Goal: Information Seeking & Learning: Find specific fact

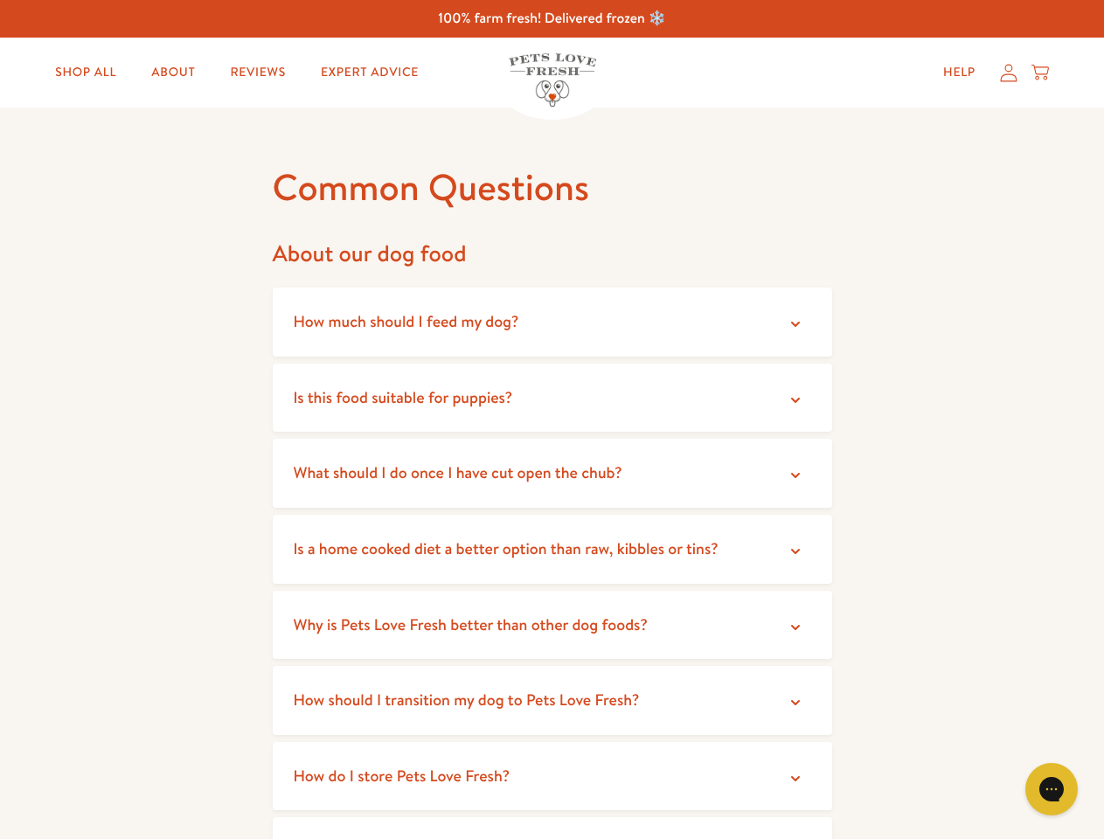
click at [552, 420] on summary "Is this food suitable for puppies?" at bounding box center [552, 398] width 559 height 69
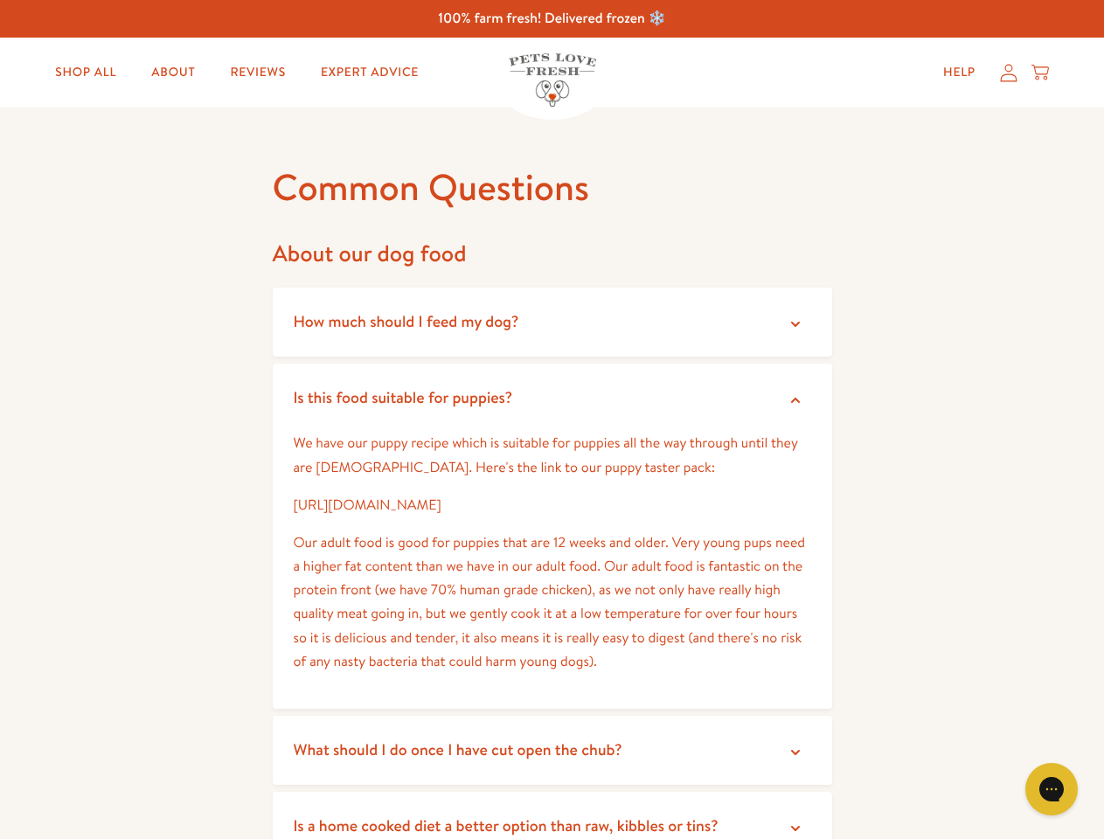
click at [1052, 789] on icon "Gorgias live chat" at bounding box center [1051, 789] width 17 height 17
